Goal: Information Seeking & Learning: Find specific fact

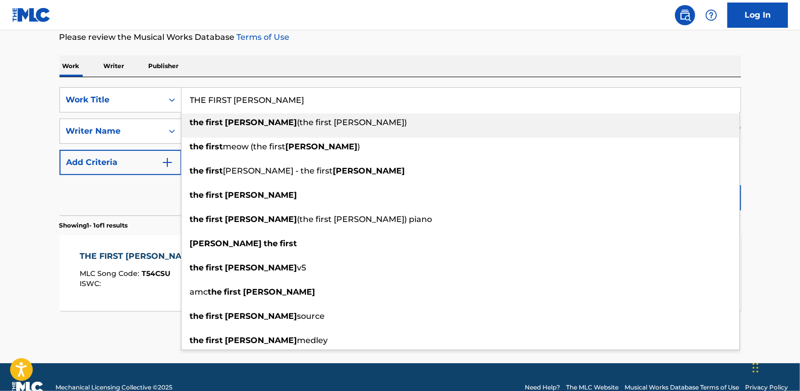
click at [406, 55] on div "Work Writer Publisher" at bounding box center [401, 65] width 682 height 21
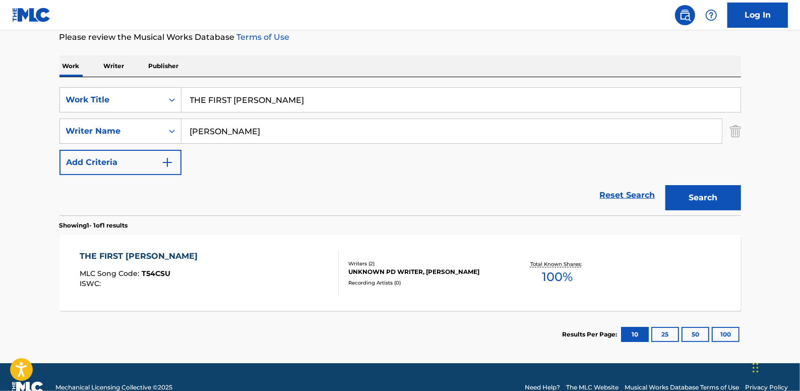
click at [636, 194] on link "Reset Search" at bounding box center [628, 195] width 66 height 22
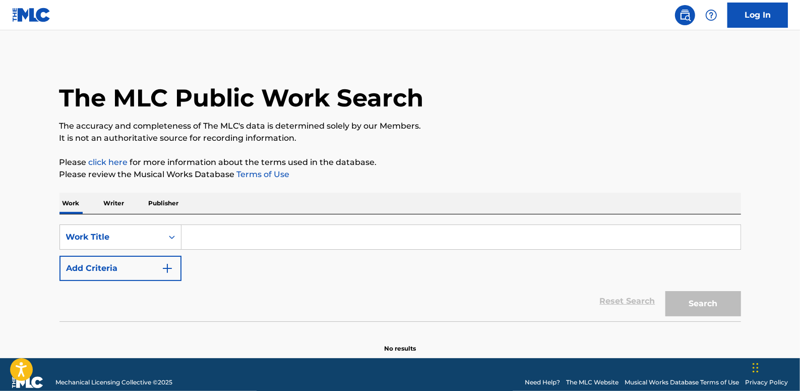
paste input "POST IT! (FEAT.[PERSON_NAME], GOLDBUUDA)"
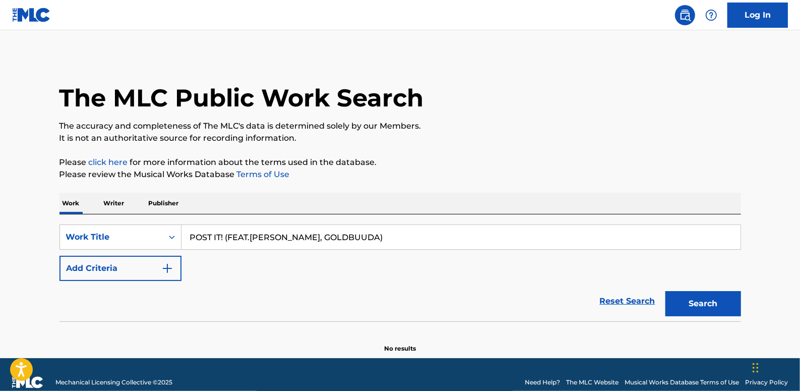
type input "POST IT! (FEAT.[PERSON_NAME], GOLDBUUDA)"
click at [141, 271] on button "Add Criteria" at bounding box center [121, 268] width 122 height 25
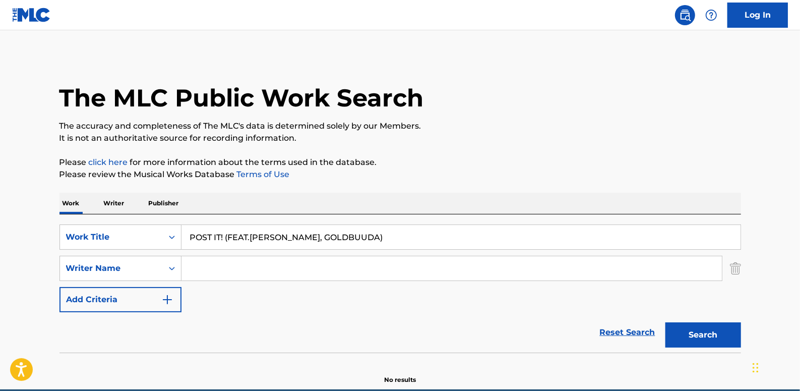
click at [209, 271] on input "Search Form" at bounding box center [452, 268] width 541 height 24
paste input "[PERSON_NAME]"
type input "[PERSON_NAME]"
click at [691, 330] on button "Search" at bounding box center [704, 334] width 76 height 25
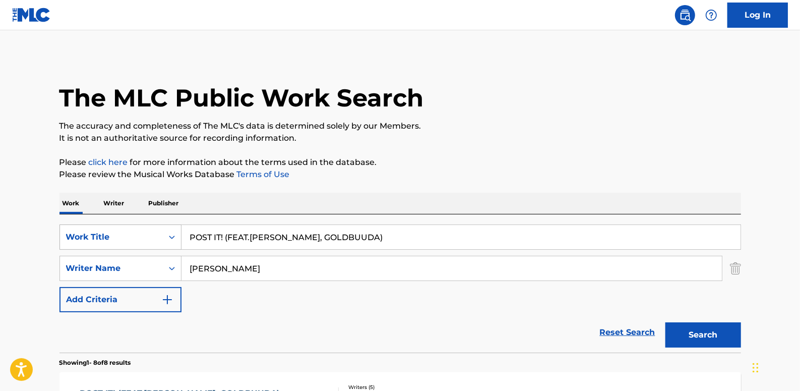
drag, startPoint x: 226, startPoint y: 237, endPoint x: 168, endPoint y: 237, distance: 57.5
click at [168, 237] on div "SearchWithCriteria89b58974-b7fc-4c3b-8f48-836f989d0028 Work Title POST IT! (FEA…" at bounding box center [401, 236] width 682 height 25
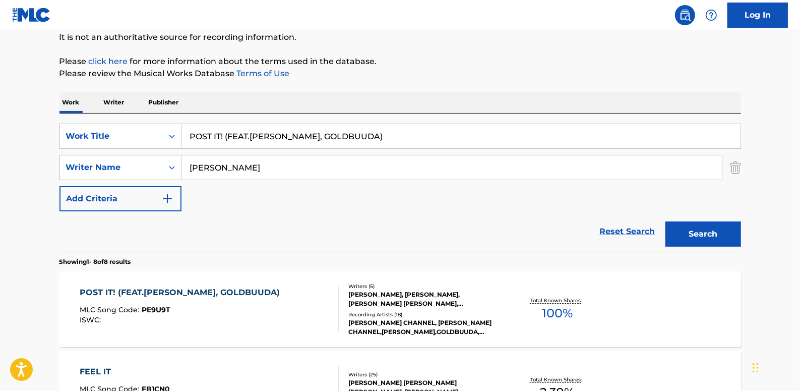
scroll to position [91, 0]
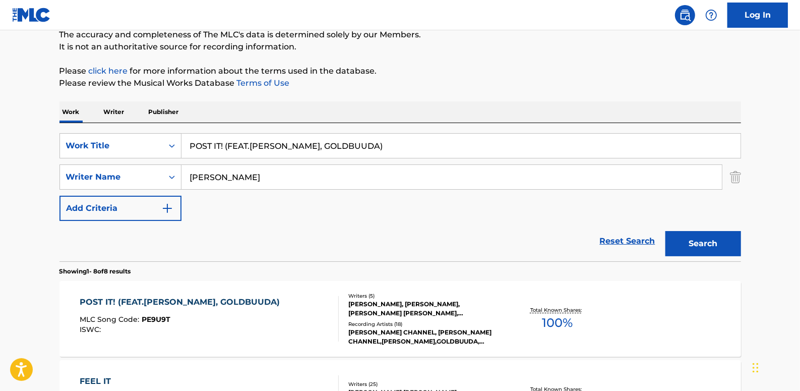
drag, startPoint x: 395, startPoint y: 148, endPoint x: 191, endPoint y: 157, distance: 204.5
click at [168, 151] on div "SearchWithCriteria89b58974-b7fc-4c3b-8f48-836f989d0028 Work Title POST IT! (FEA…" at bounding box center [401, 145] width 682 height 25
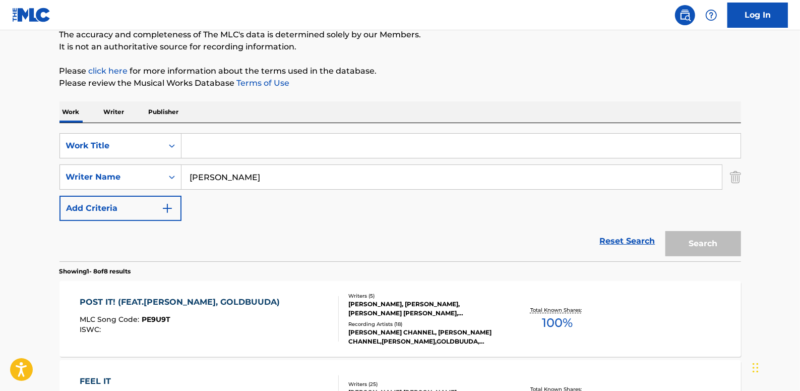
paste input "STYLIN"
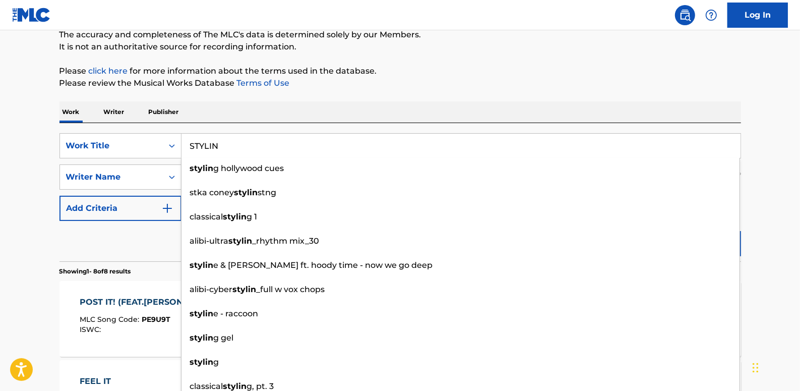
type input "STYLIN"
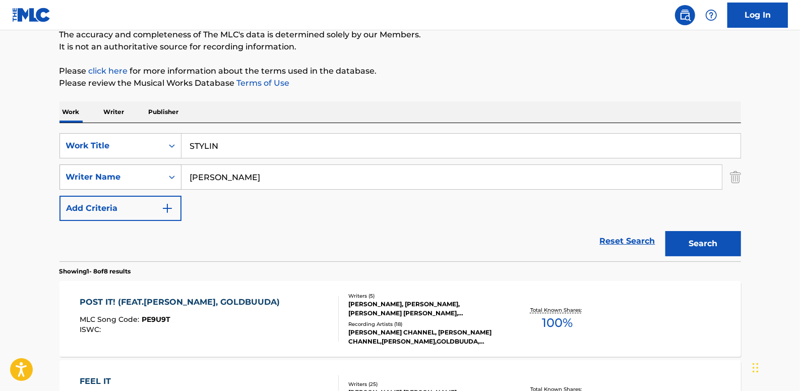
drag, startPoint x: 239, startPoint y: 177, endPoint x: 173, endPoint y: 173, distance: 66.7
click at [173, 173] on div "SearchWithCriteria7a1d23ae-71a5-48f0-8512-329118b4c04d Writer Name [PERSON_NAME]" at bounding box center [401, 176] width 682 height 25
paste input "[PERSON_NAME]"
type input "[PERSON_NAME]"
click at [709, 243] on button "Search" at bounding box center [704, 243] width 76 height 25
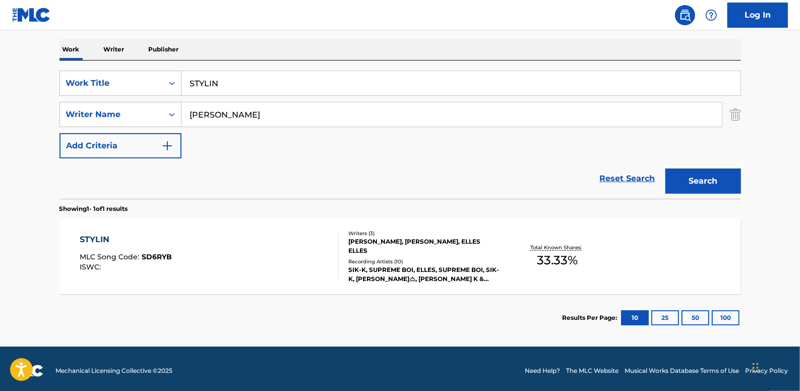
scroll to position [157, 0]
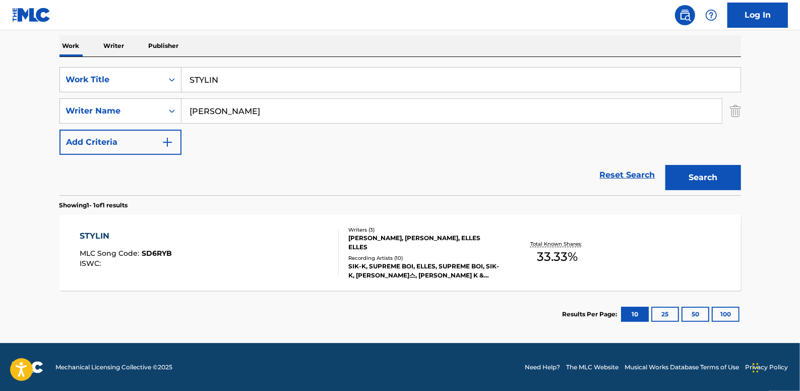
click at [220, 247] on div "STYLIN MLC Song Code : SD6RYB ISWC :" at bounding box center [209, 252] width 259 height 45
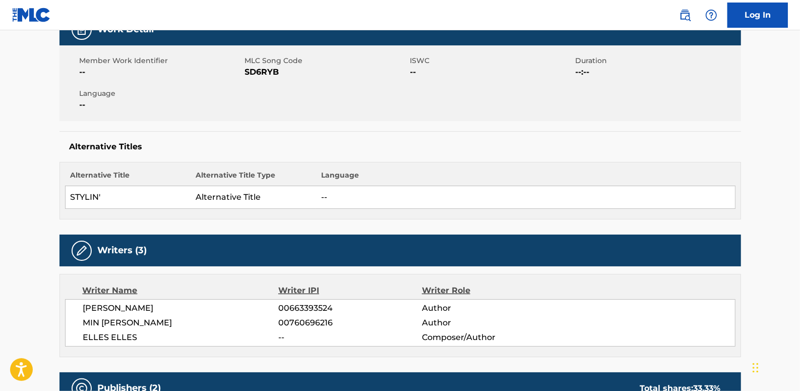
scroll to position [183, 0]
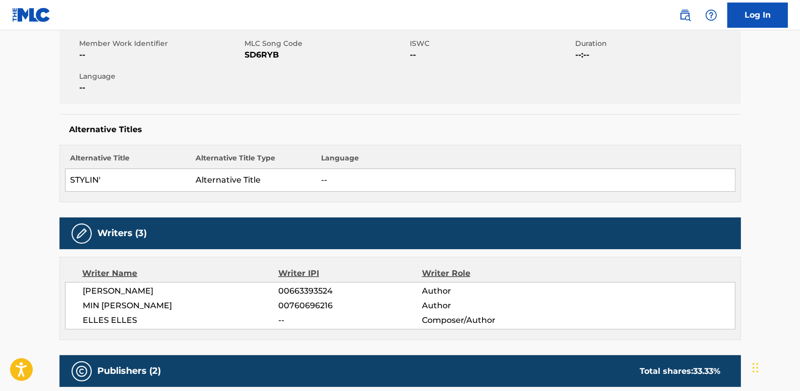
drag, startPoint x: 165, startPoint y: 291, endPoint x: 81, endPoint y: 286, distance: 84.4
click at [81, 286] on div "[PERSON_NAME] 00663393524 Author [PERSON_NAME] 00760696216 Author ELLES ELLES -…" at bounding box center [400, 305] width 671 height 47
drag, startPoint x: 81, startPoint y: 286, endPoint x: 101, endPoint y: 290, distance: 20.1
copy span "[PERSON_NAME]"
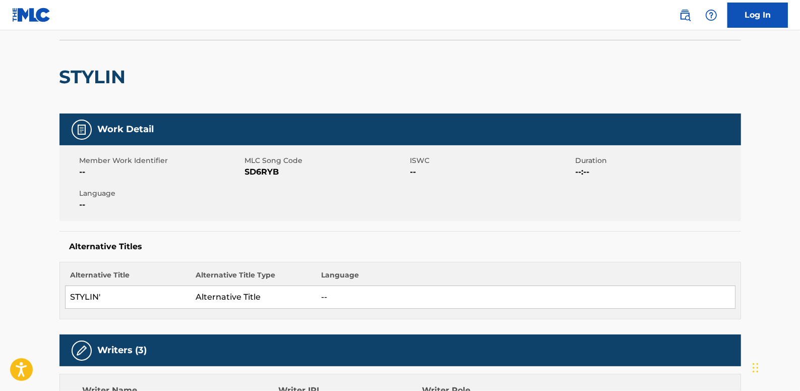
scroll to position [0, 0]
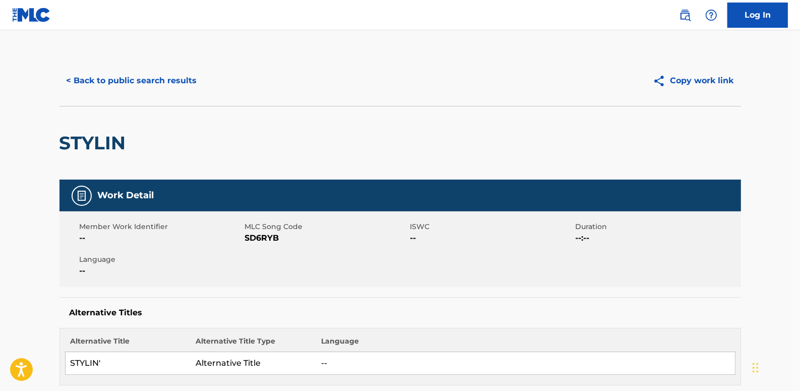
click at [131, 82] on button "< Back to public search results" at bounding box center [132, 80] width 145 height 25
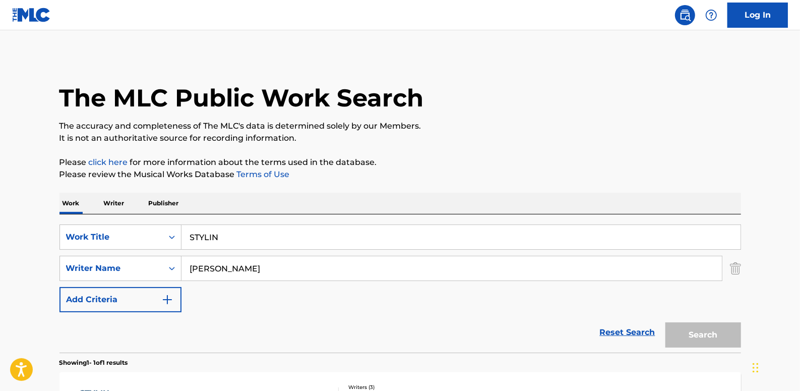
scroll to position [100, 0]
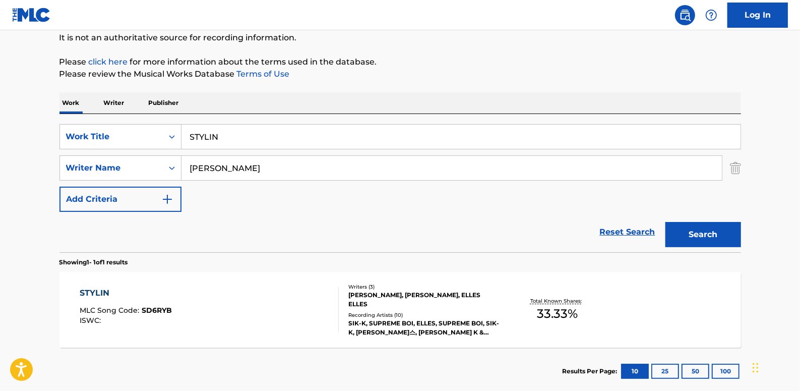
click at [617, 229] on link "Reset Search" at bounding box center [628, 232] width 66 height 22
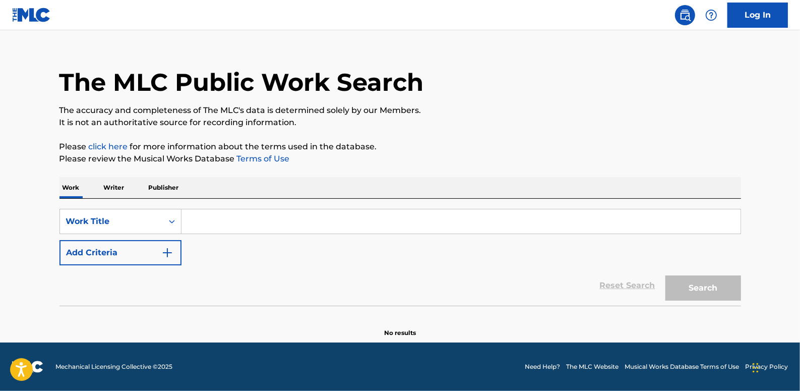
scroll to position [0, 0]
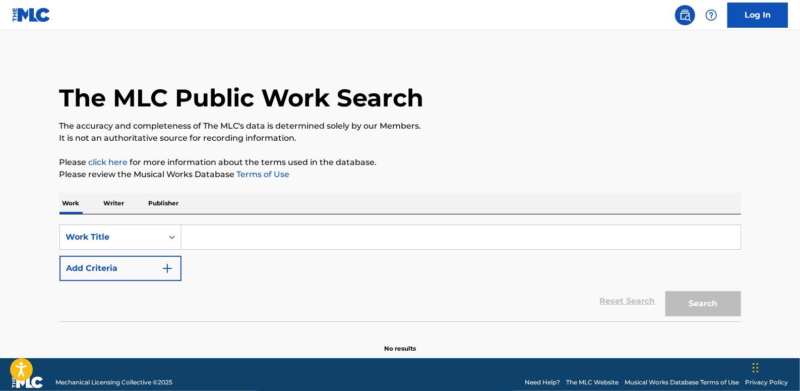
paste input "DEMON"
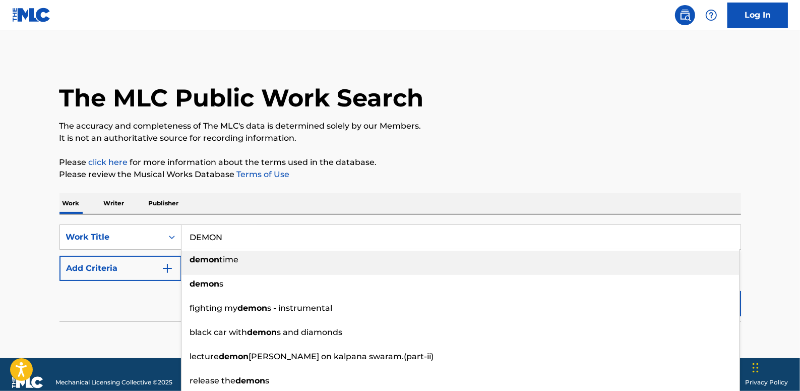
type input "DEMON"
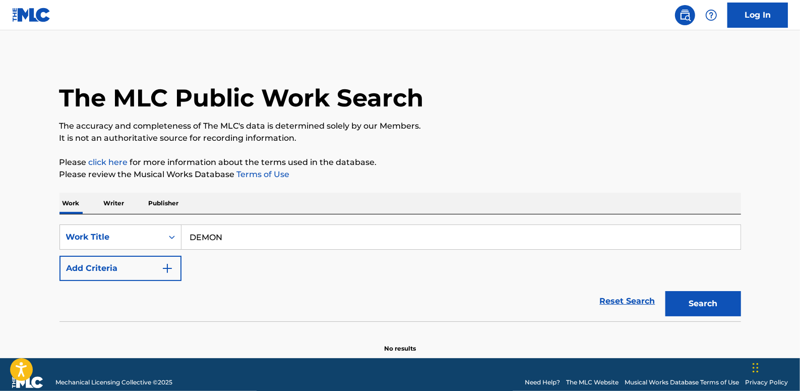
click at [96, 262] on button "Add Criteria" at bounding box center [121, 268] width 122 height 25
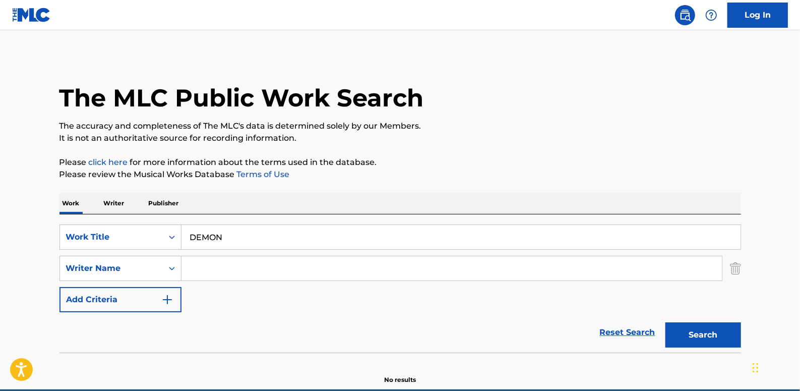
paste input "[PERSON_NAME]"
type input "[PERSON_NAME]"
click at [698, 326] on button "Search" at bounding box center [704, 334] width 76 height 25
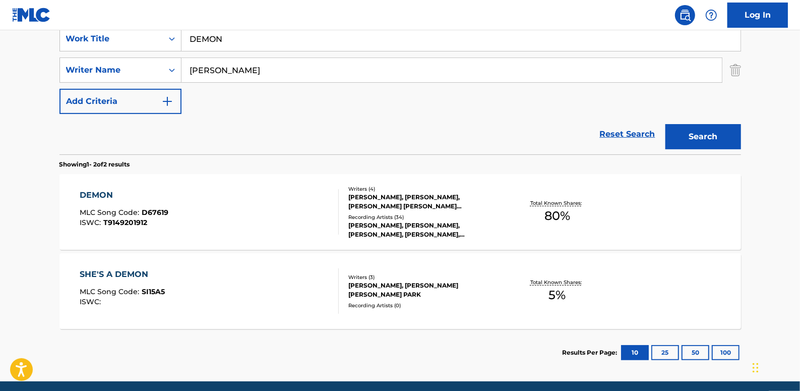
scroll to position [229, 0]
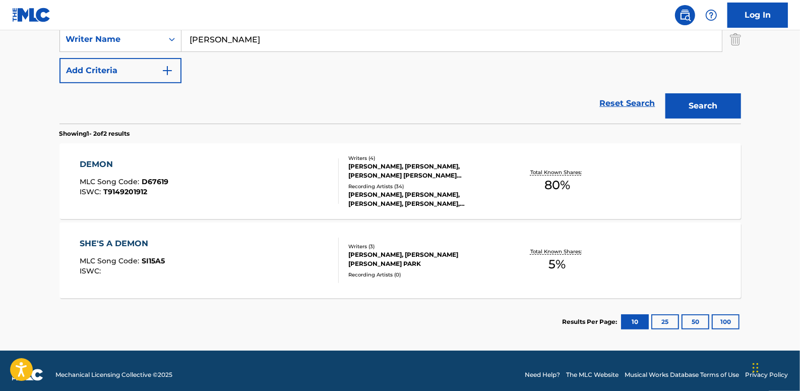
click at [253, 184] on div "DEMON MLC Song Code : D67619 ISWC : T9149201912" at bounding box center [209, 180] width 259 height 45
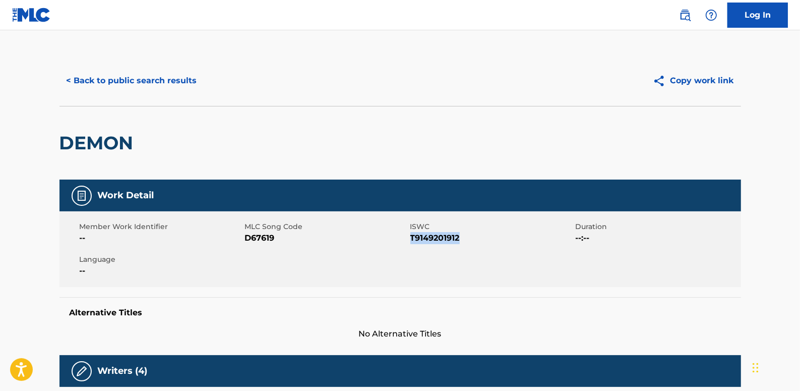
drag, startPoint x: 469, startPoint y: 237, endPoint x: 411, endPoint y: 242, distance: 57.7
click at [411, 242] on span "T9149201912" at bounding box center [492, 238] width 163 height 12
drag, startPoint x: 411, startPoint y: 242, endPoint x: 418, endPoint y: 241, distance: 6.6
copy span "T9149201912"
